Goal: Task Accomplishment & Management: Manage account settings

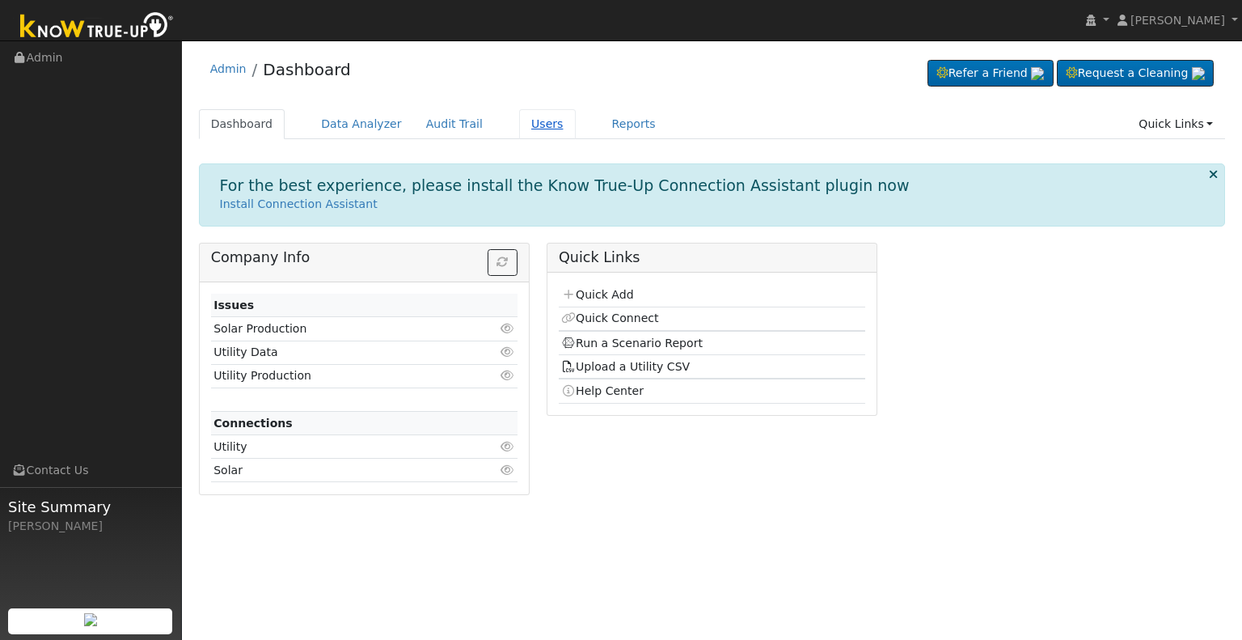
click at [531, 122] on link "Users" at bounding box center [547, 124] width 57 height 30
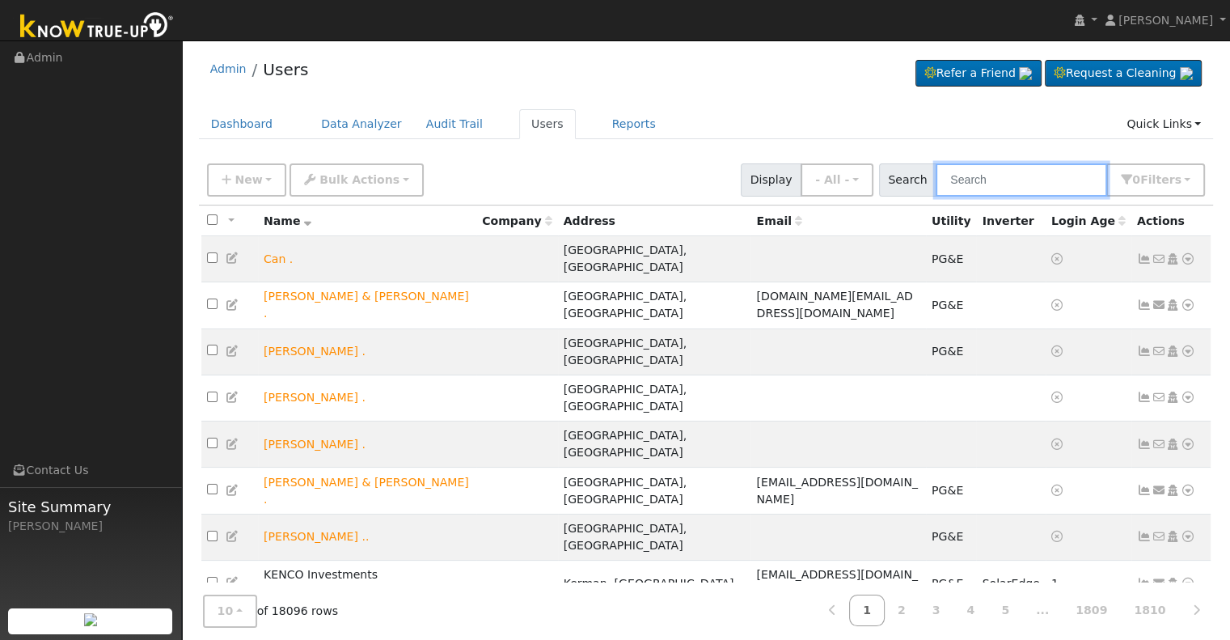
click at [993, 180] on input "text" at bounding box center [1021, 179] width 171 height 33
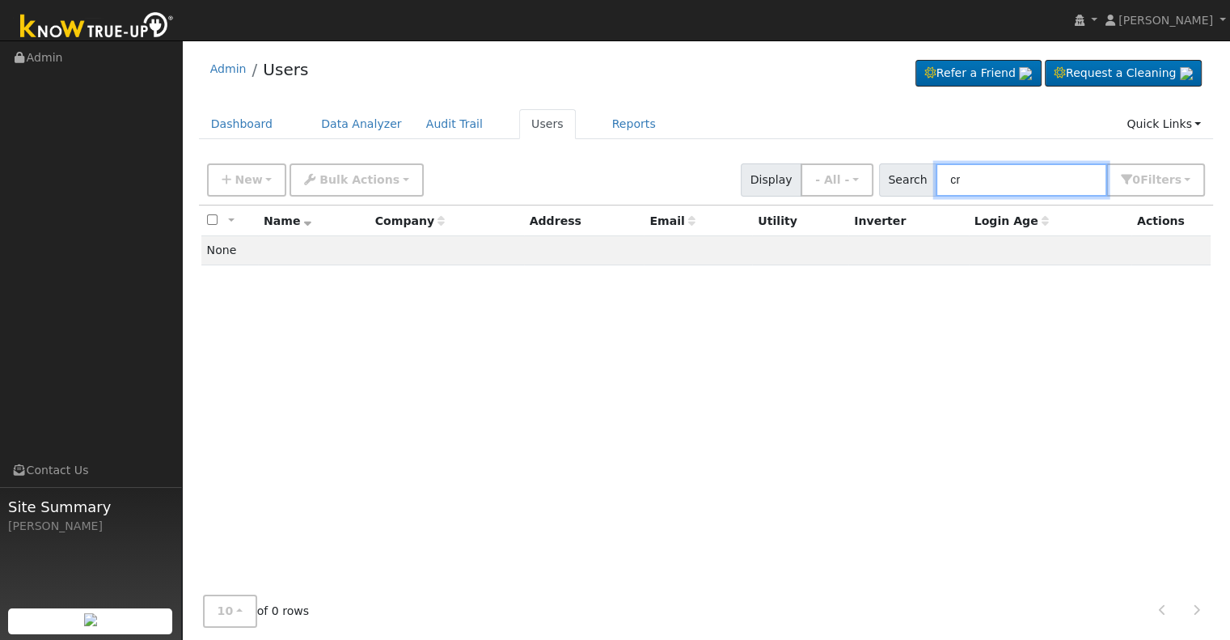
type input "c"
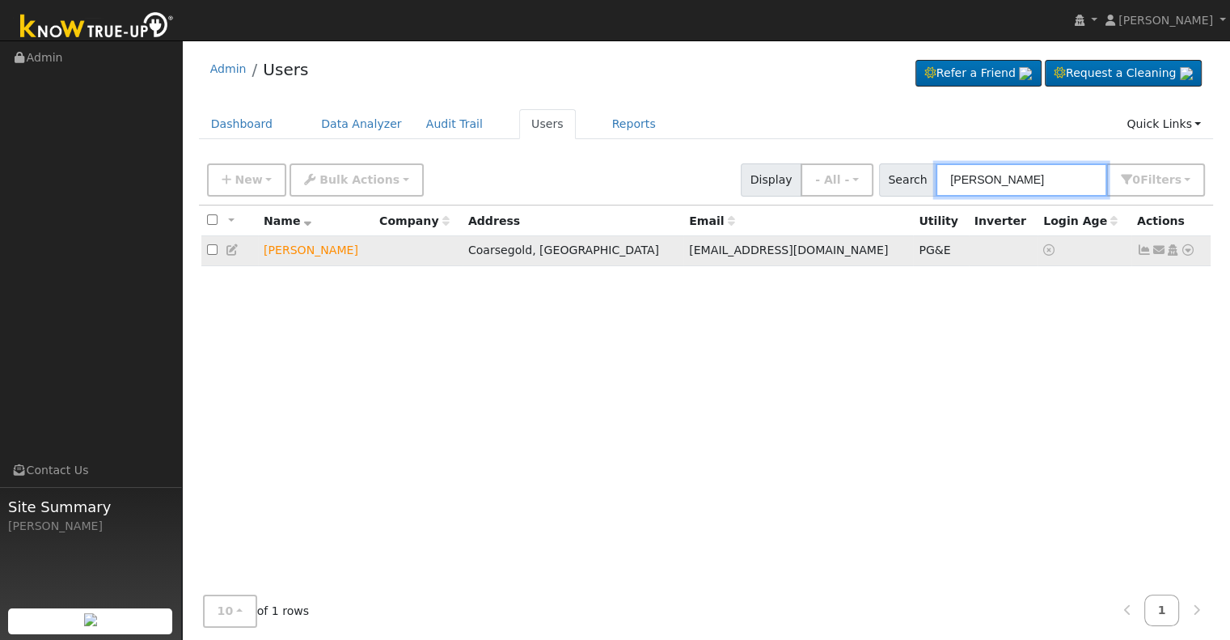
type input "[PERSON_NAME]"
click at [235, 248] on icon at bounding box center [233, 249] width 15 height 11
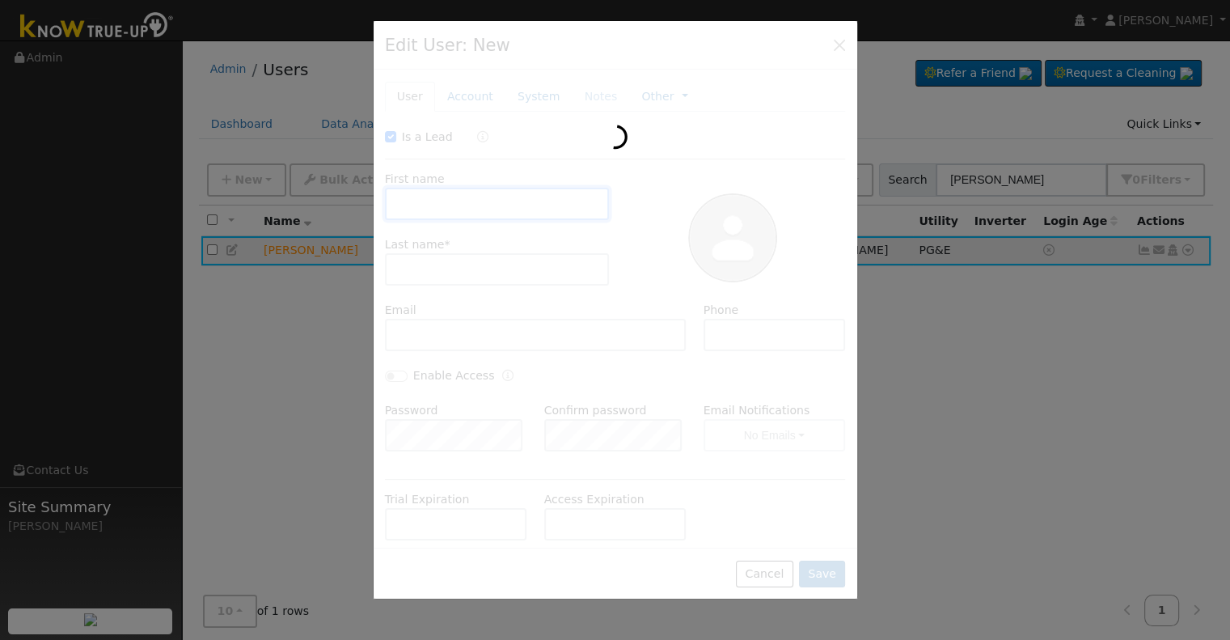
checkbox input "true"
type input "Kristi"
type input "Casey"
type input "kristicasey@sti.net"
type input "5597607858"
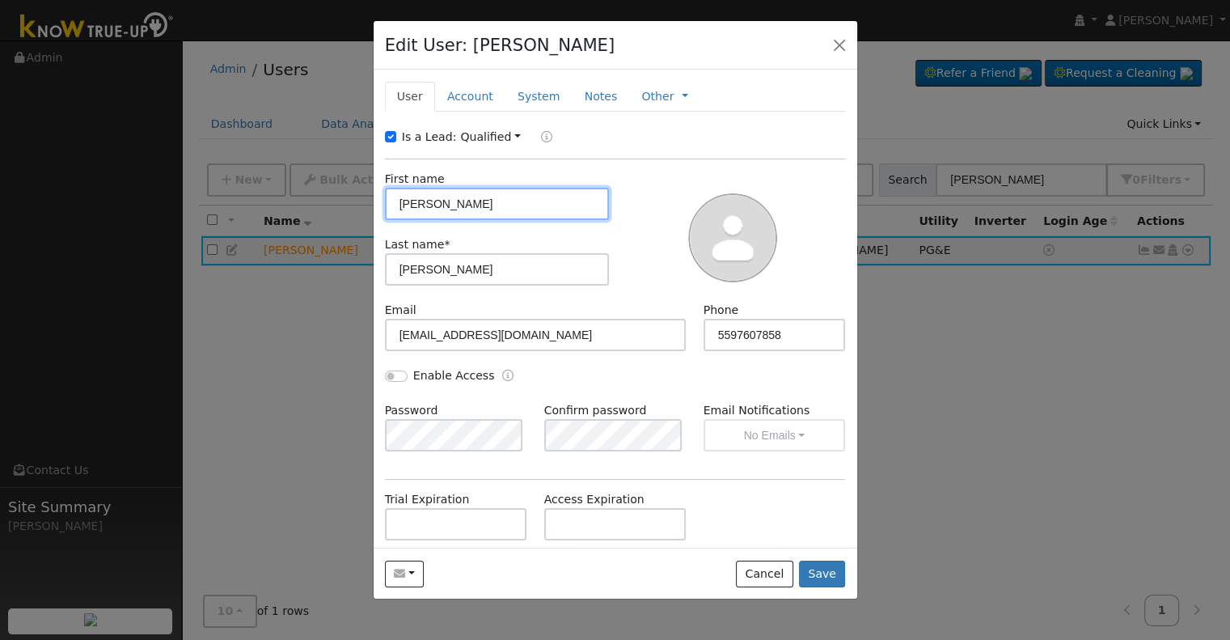
click at [405, 200] on input "Kristi" at bounding box center [497, 204] width 225 height 32
type input "Cristi"
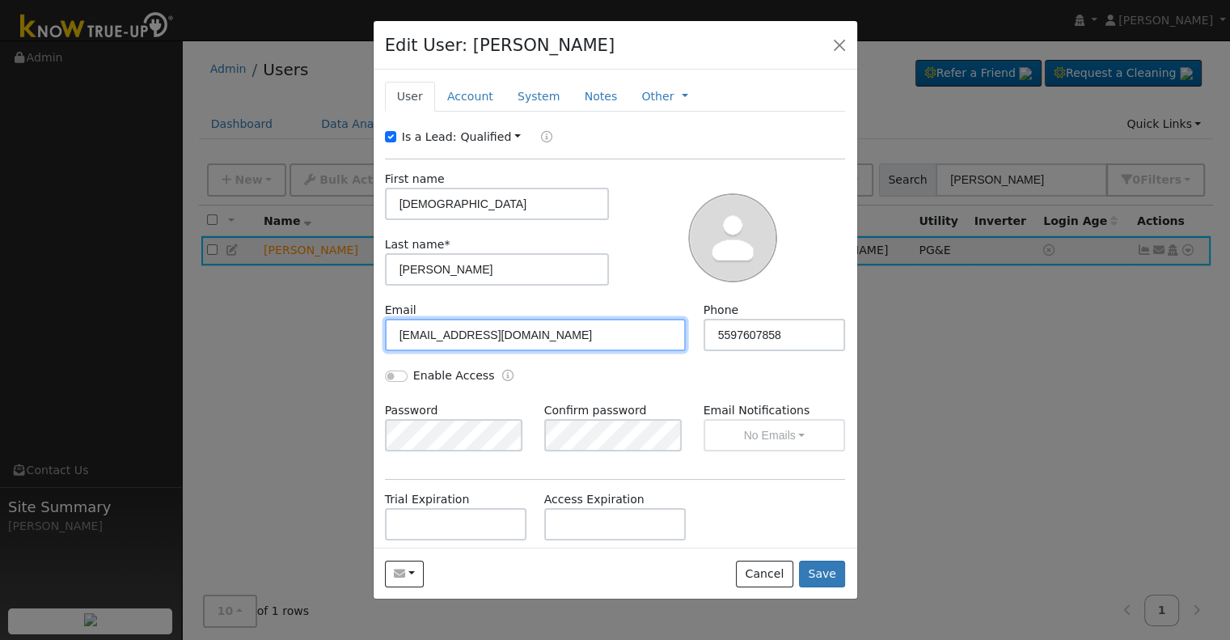
click at [405, 331] on input "kristicasey@sti.net" at bounding box center [536, 335] width 302 height 32
type input "cristicasey@sti.net"
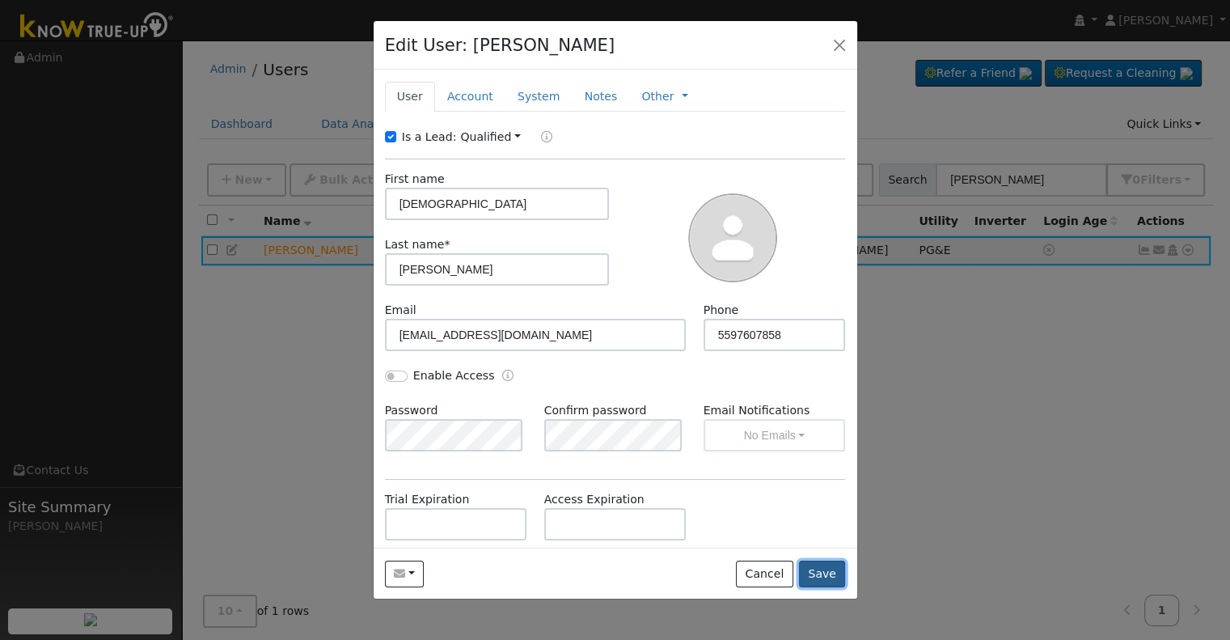
click at [841, 575] on button "Save" at bounding box center [822, 573] width 47 height 27
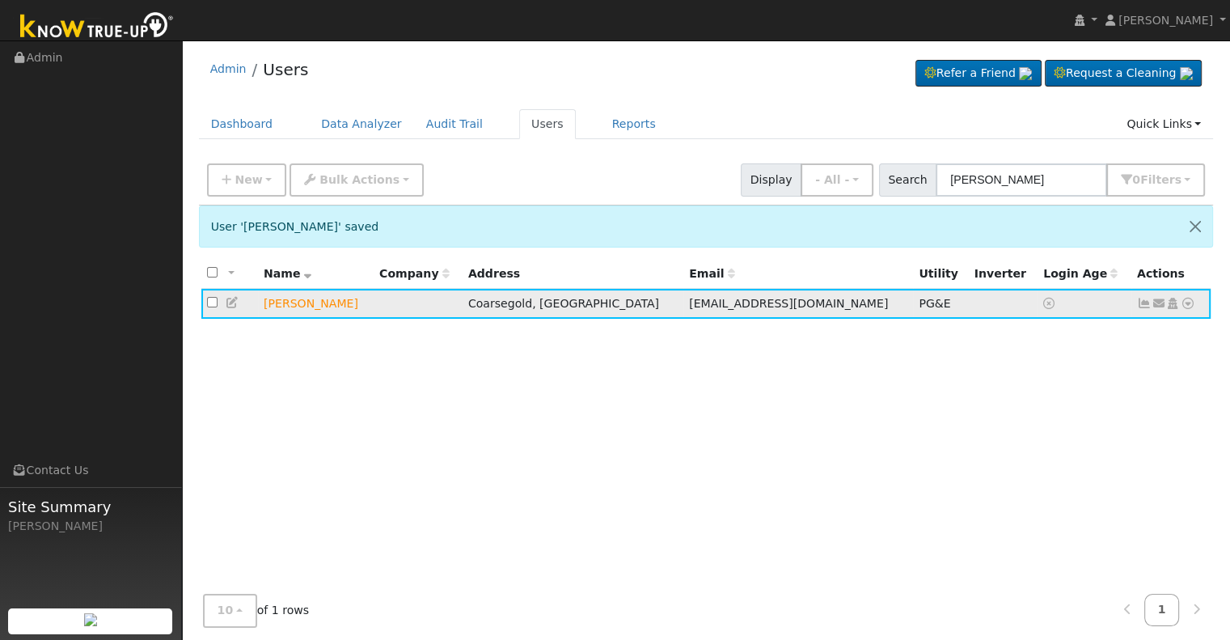
click at [1190, 305] on icon at bounding box center [1188, 303] width 15 height 11
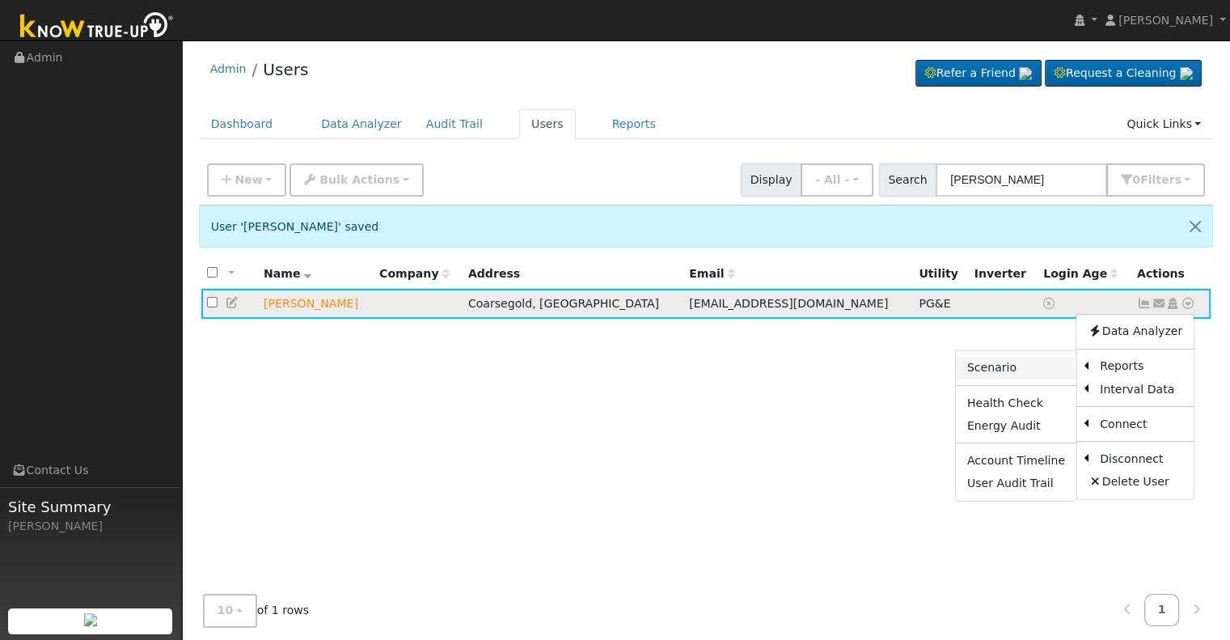
click at [1048, 368] on link "Scenario" at bounding box center [1016, 368] width 121 height 23
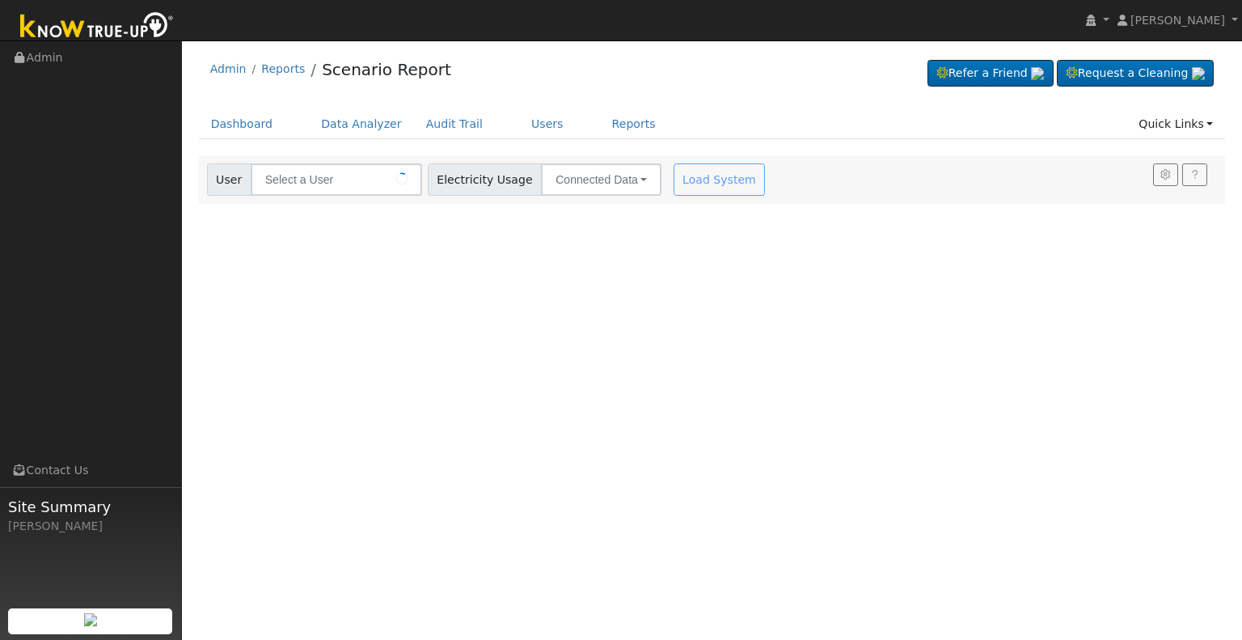
type input "[PERSON_NAME]"
